Goal: Find contact information

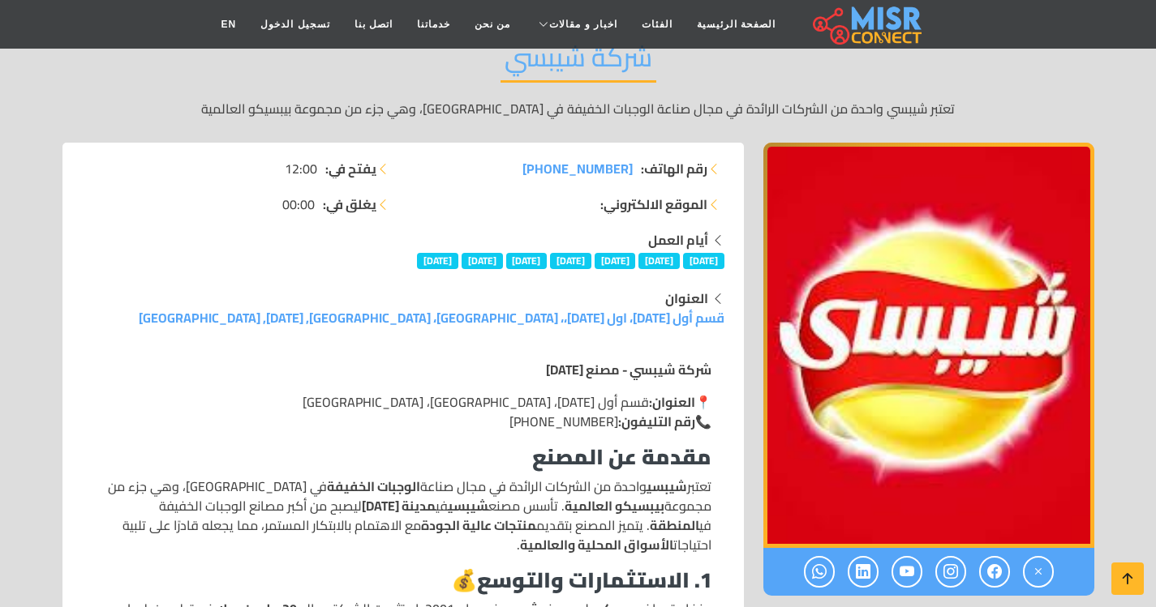
scroll to position [162, 0]
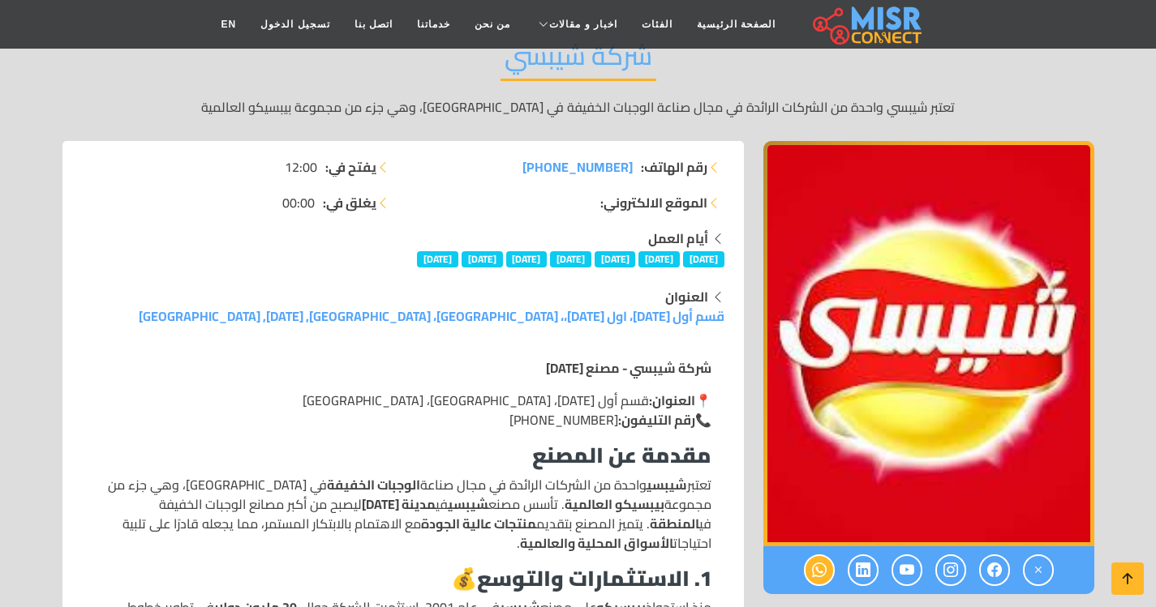
click at [812, 565] on icon at bounding box center [819, 570] width 15 height 27
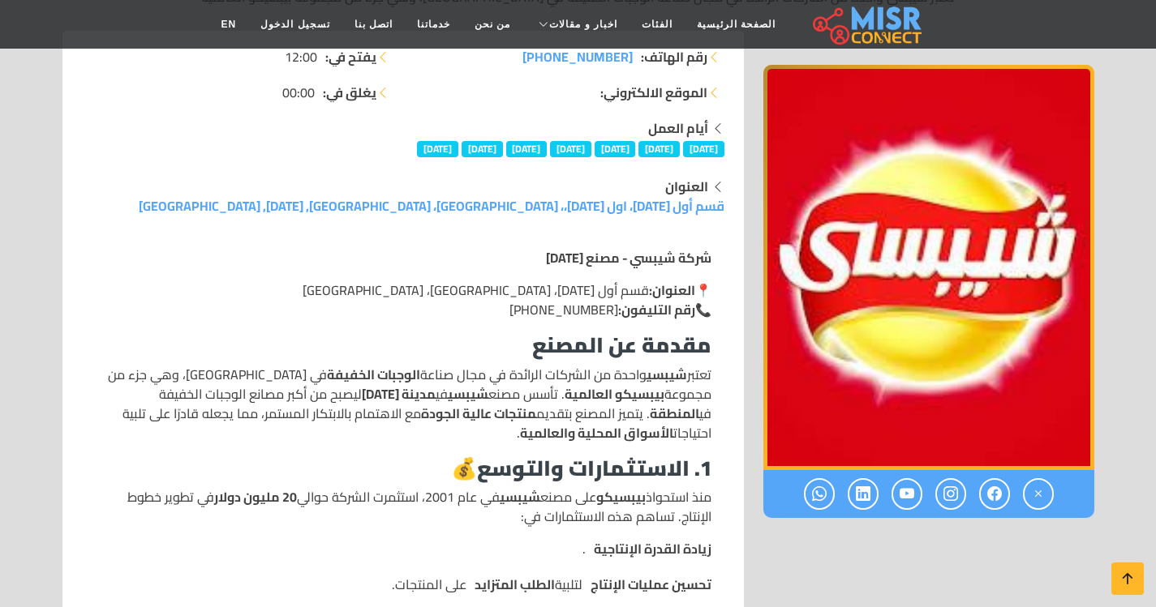
scroll to position [243, 0]
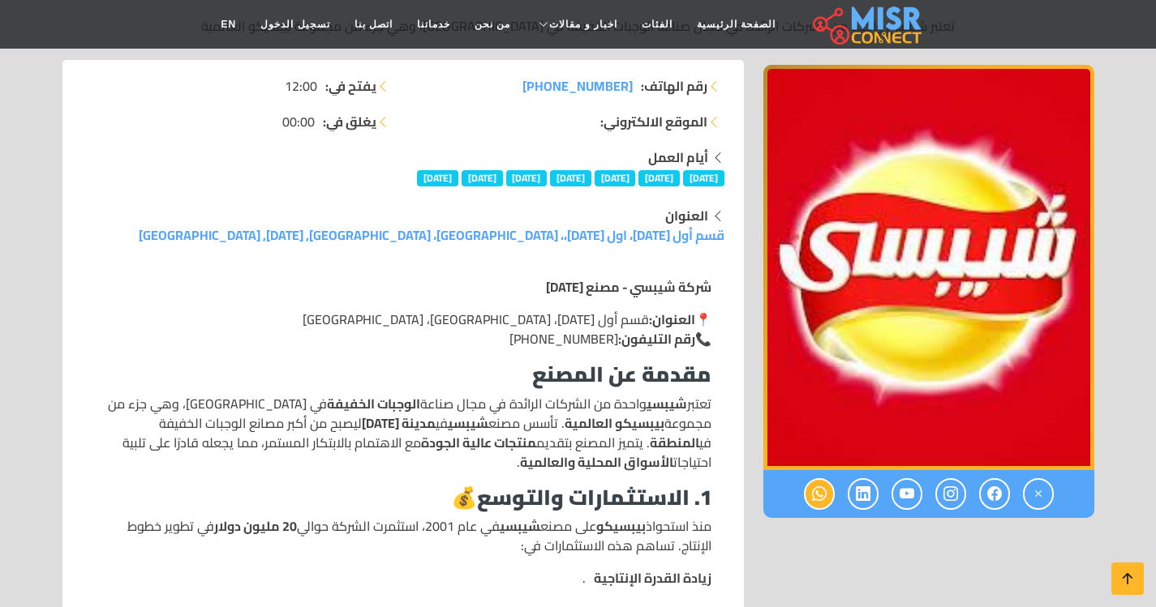
click at [812, 494] on icon at bounding box center [819, 494] width 15 height 27
